Goal: Find specific page/section: Find specific page/section

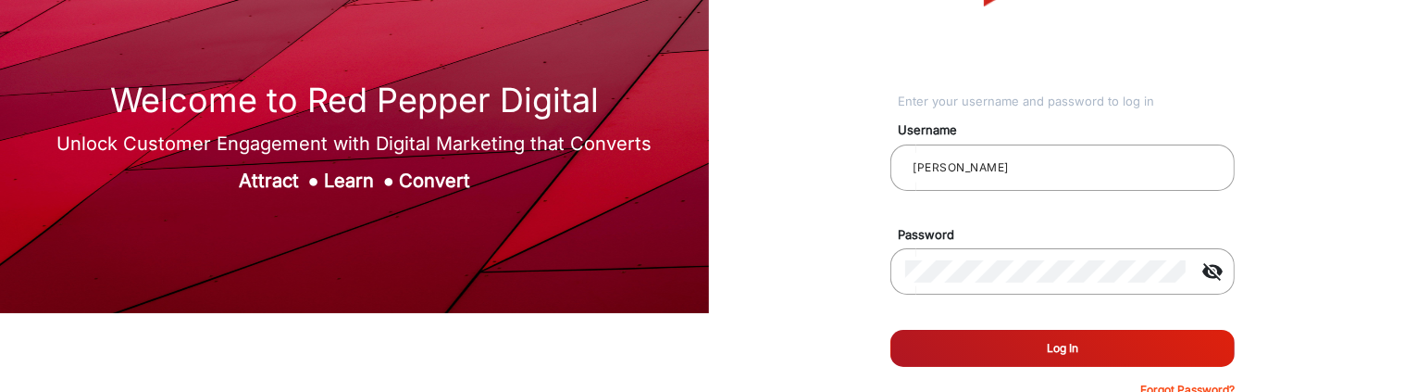
scroll to position [171, 0]
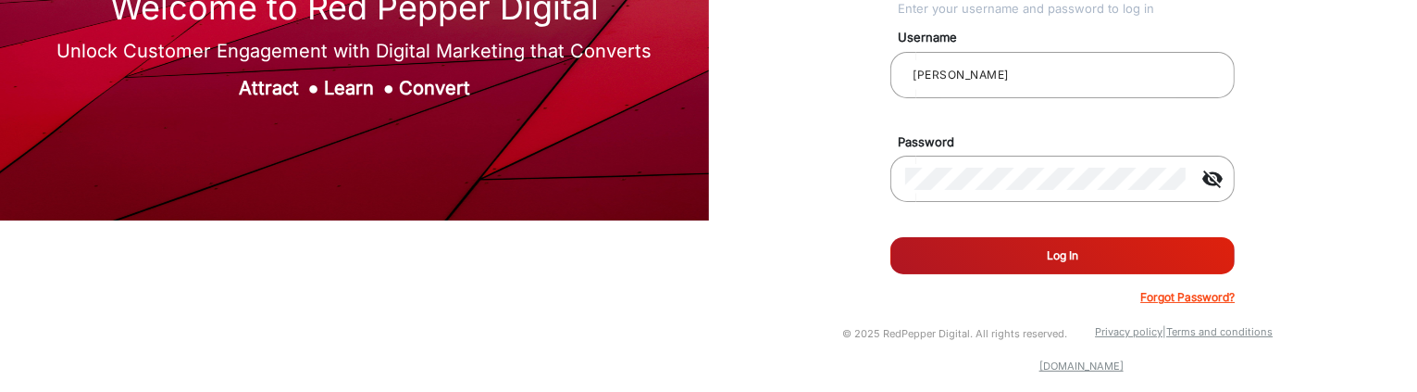
click at [999, 255] on button "Log In" at bounding box center [1062, 255] width 344 height 37
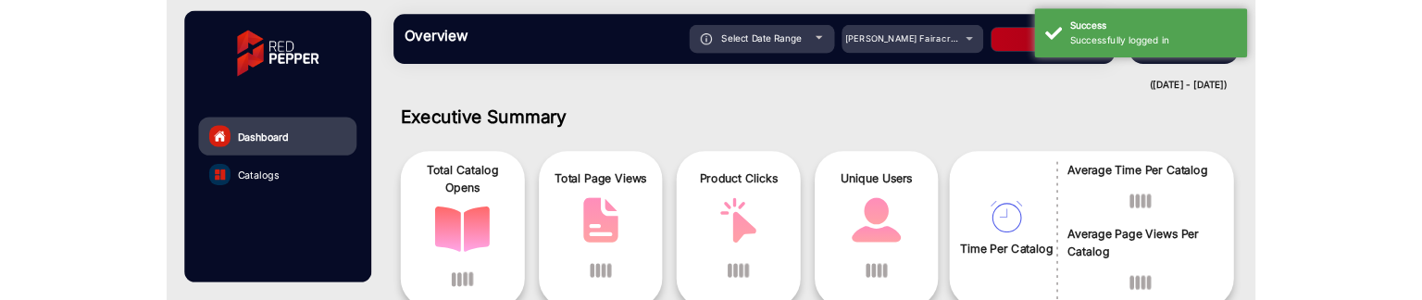
scroll to position [14, 0]
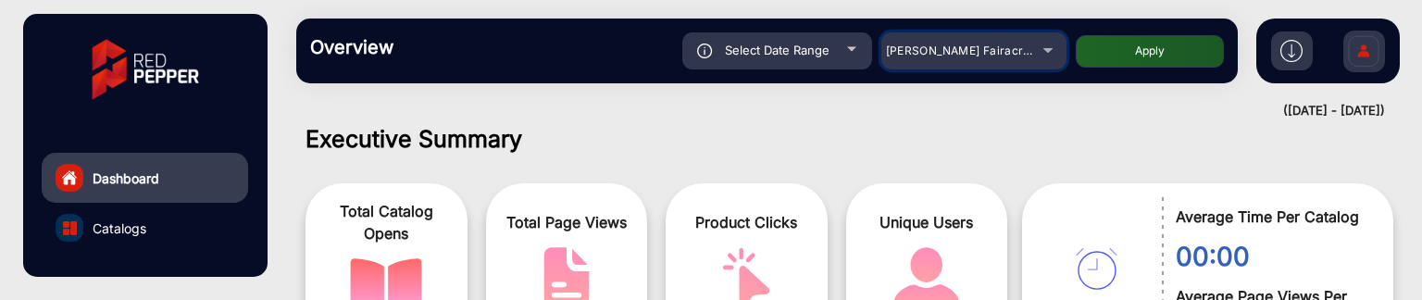
click at [977, 51] on span "[PERSON_NAME] Fairacre Farms" at bounding box center [977, 51] width 183 height 14
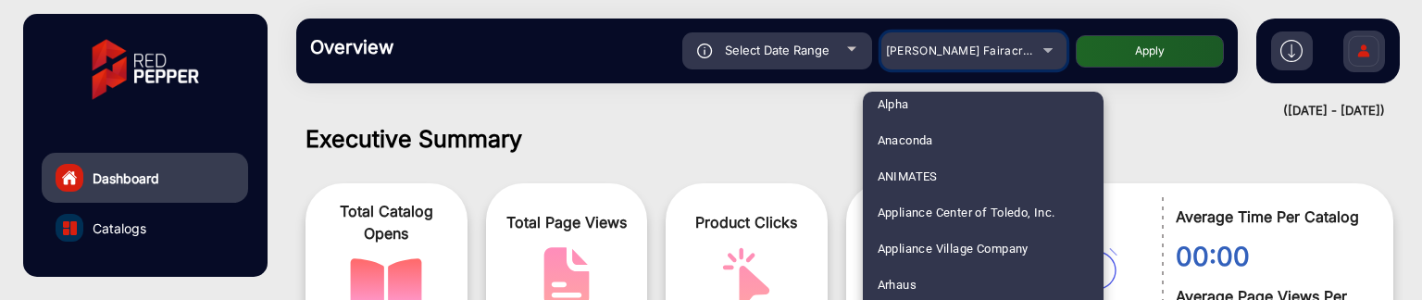
scroll to position [185, 0]
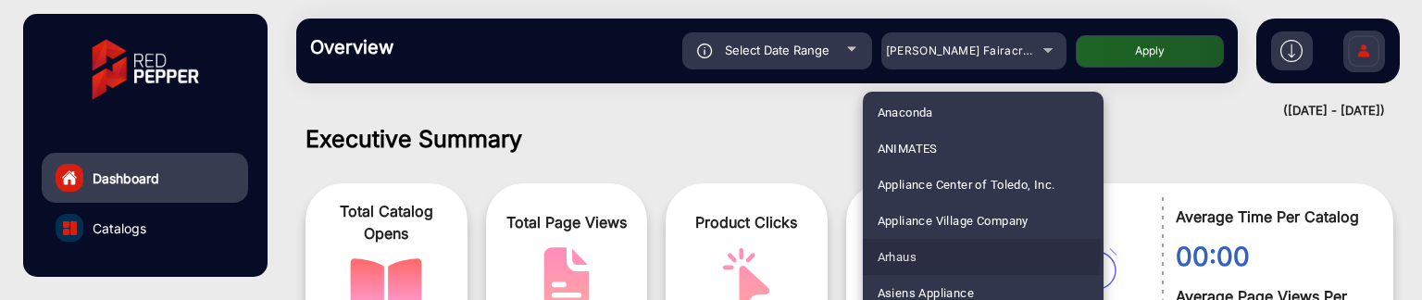
click at [937, 247] on mat-option "Arhaus" at bounding box center [983, 257] width 241 height 36
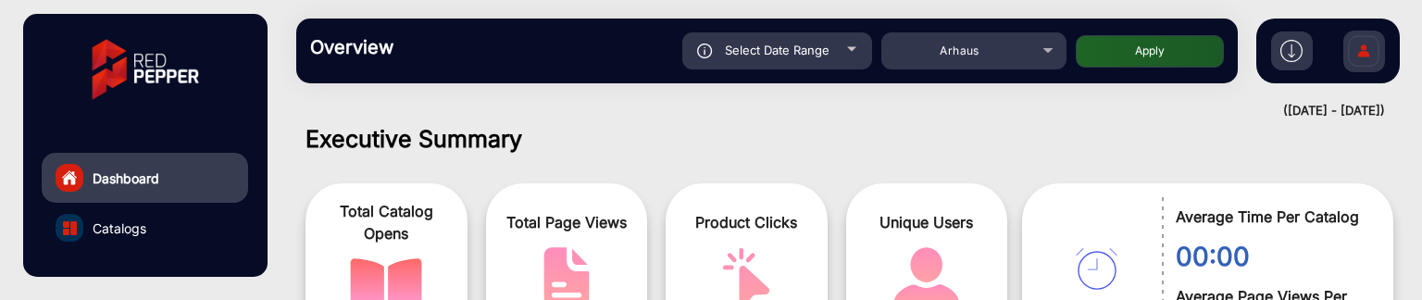
click at [1151, 56] on button "Apply" at bounding box center [1149, 51] width 148 height 32
type input "[DATE]"
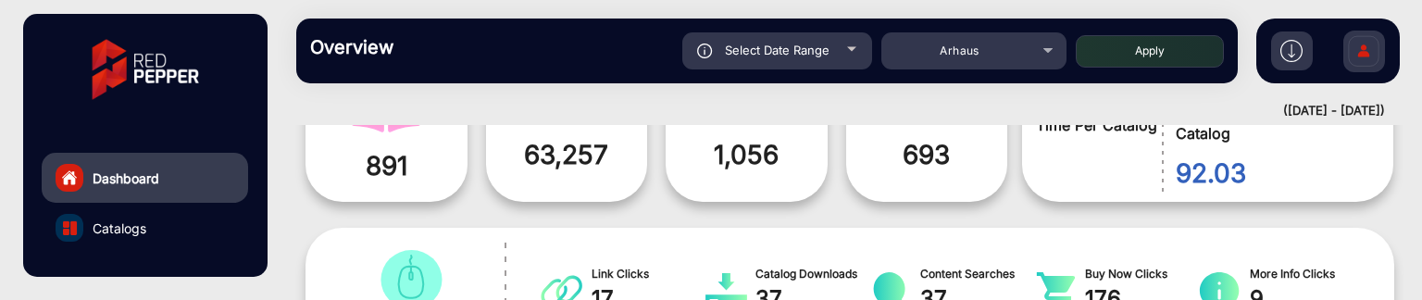
scroll to position [201, 0]
click at [108, 213] on link "Catalogs" at bounding box center [145, 228] width 206 height 50
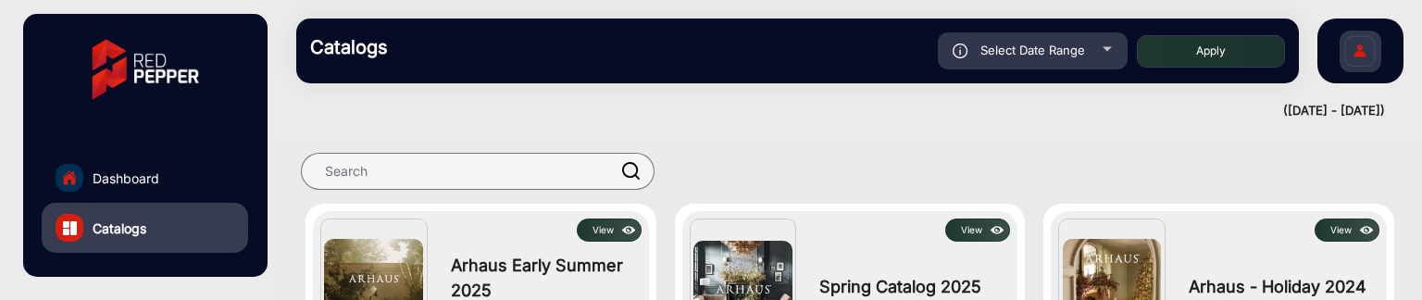
click at [618, 229] on img at bounding box center [628, 230] width 21 height 20
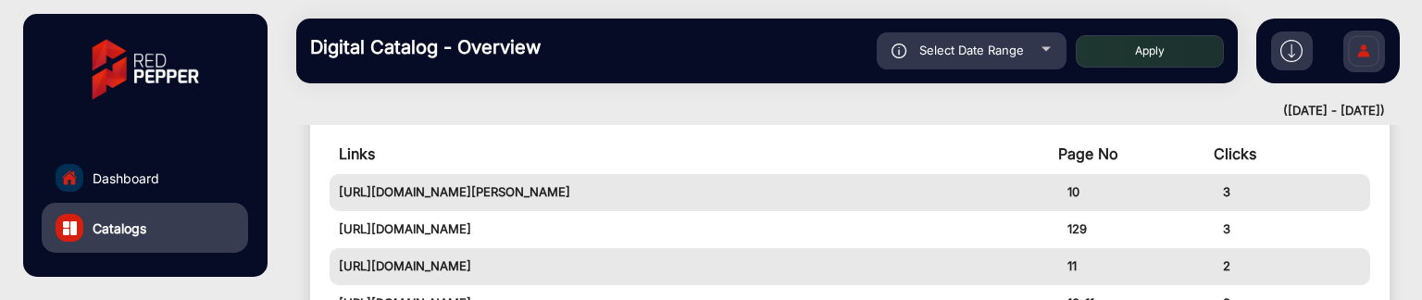
scroll to position [603, 0]
